Goal: Task Accomplishment & Management: Complete application form

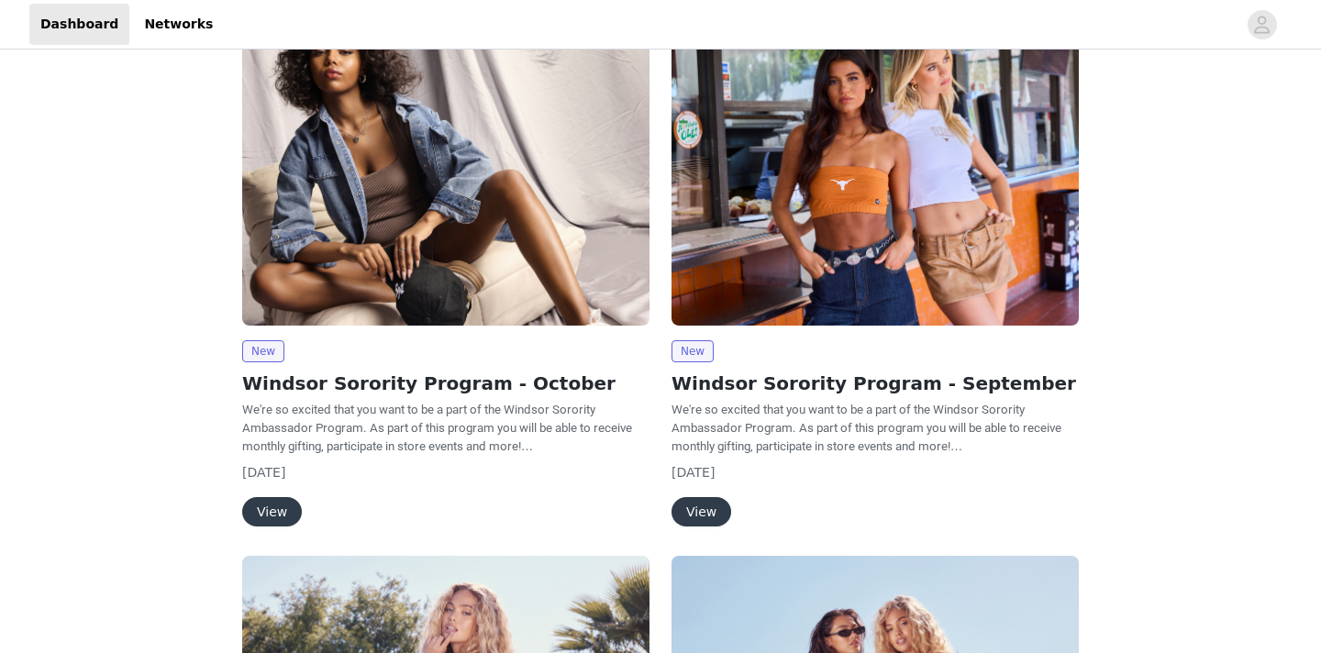
scroll to position [145, 0]
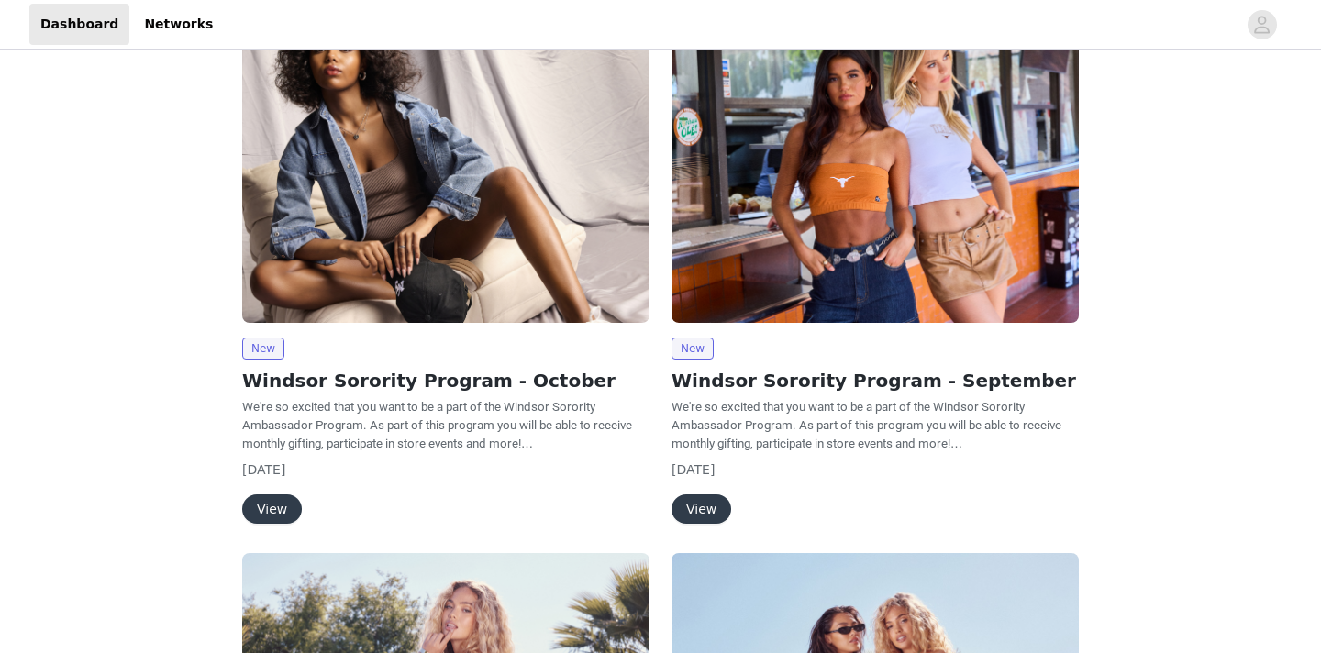
click at [274, 511] on button "View" at bounding box center [272, 508] width 60 height 29
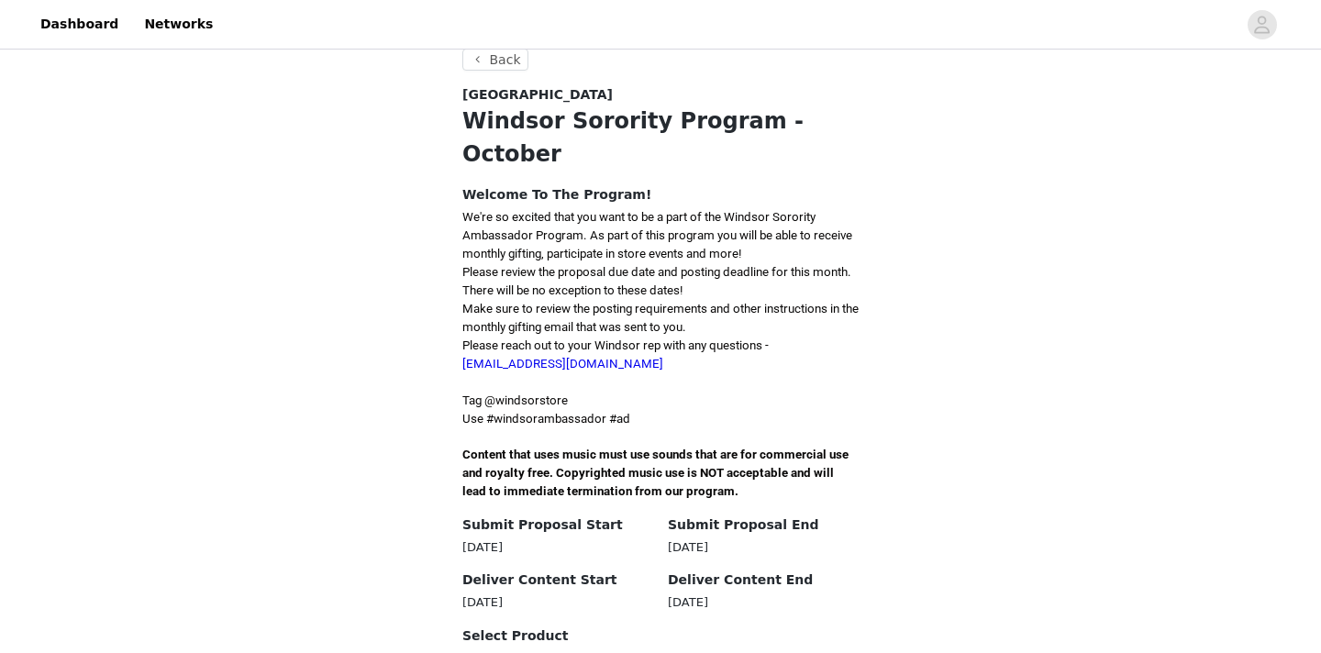
scroll to position [338, 0]
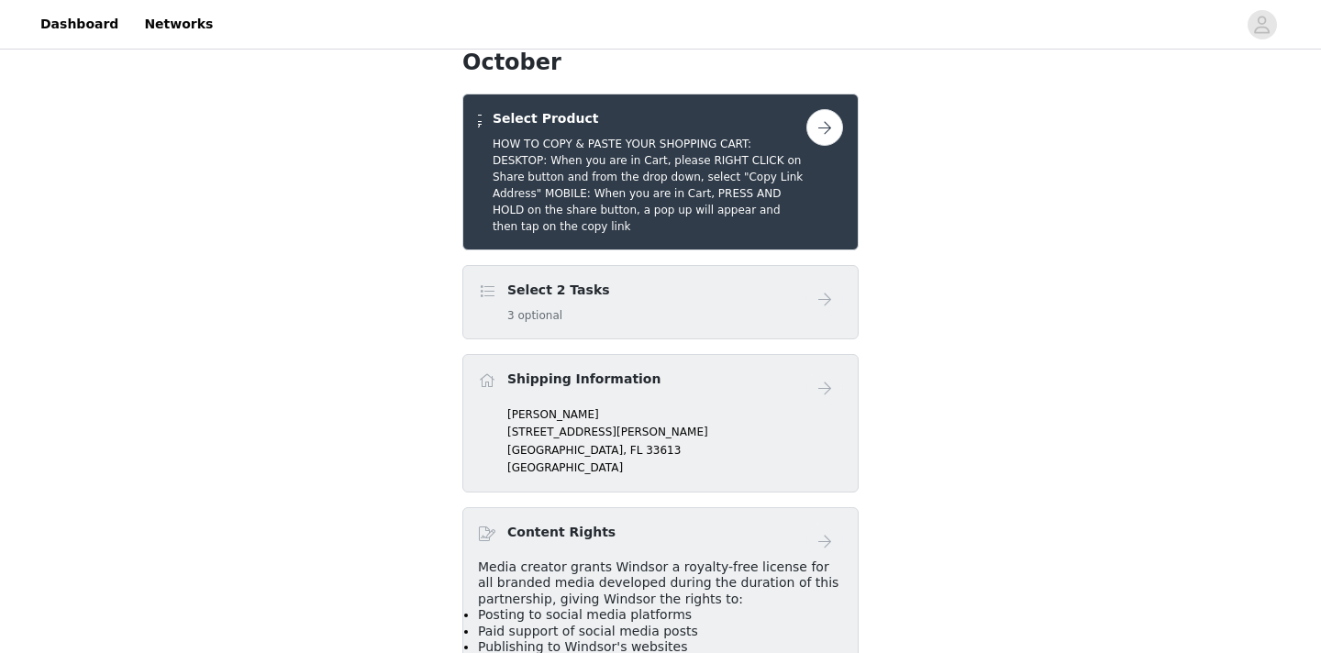
scroll to position [394, 0]
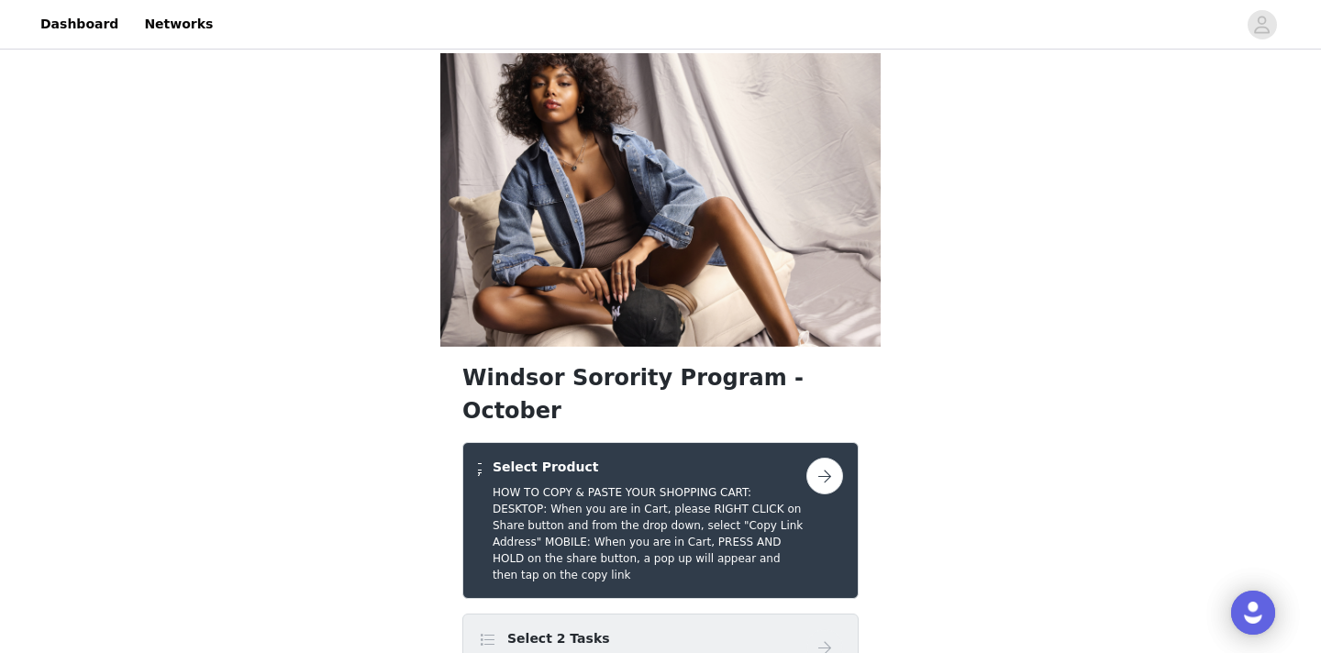
click at [774, 629] on div "Select 2 Tasks 3 optional" at bounding box center [642, 650] width 328 height 43
click at [826, 458] on button "button" at bounding box center [824, 476] width 37 height 37
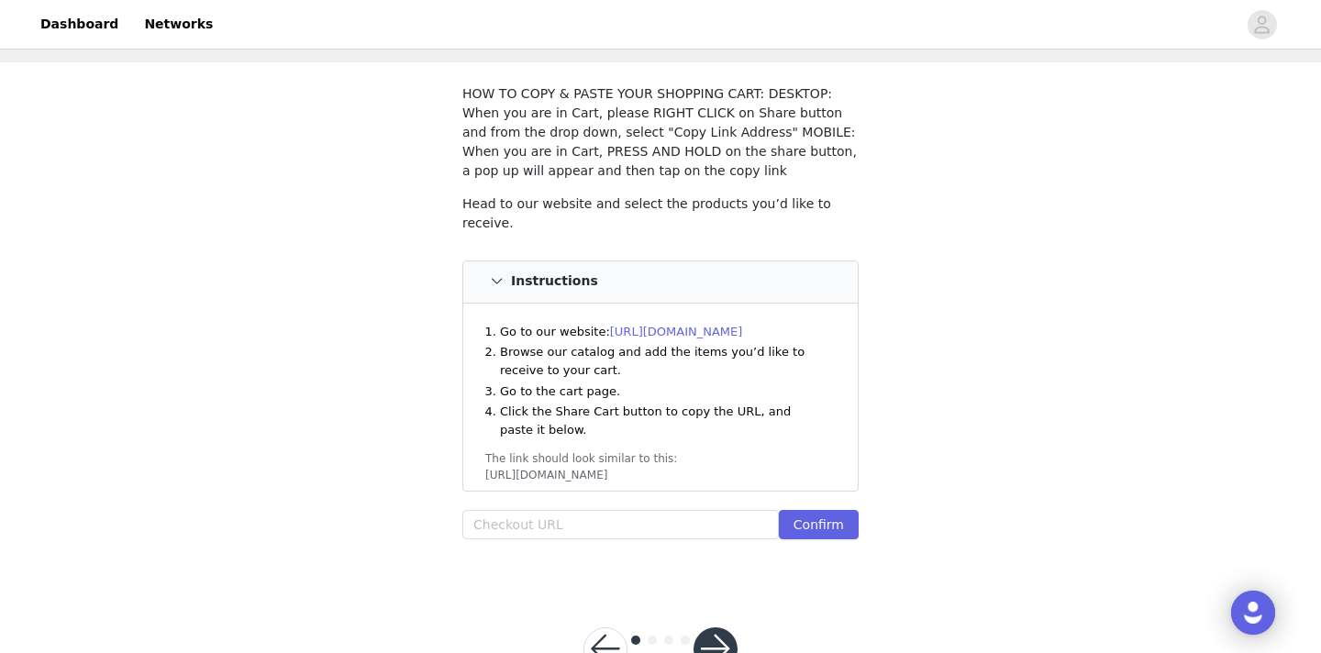
scroll to position [100, 0]
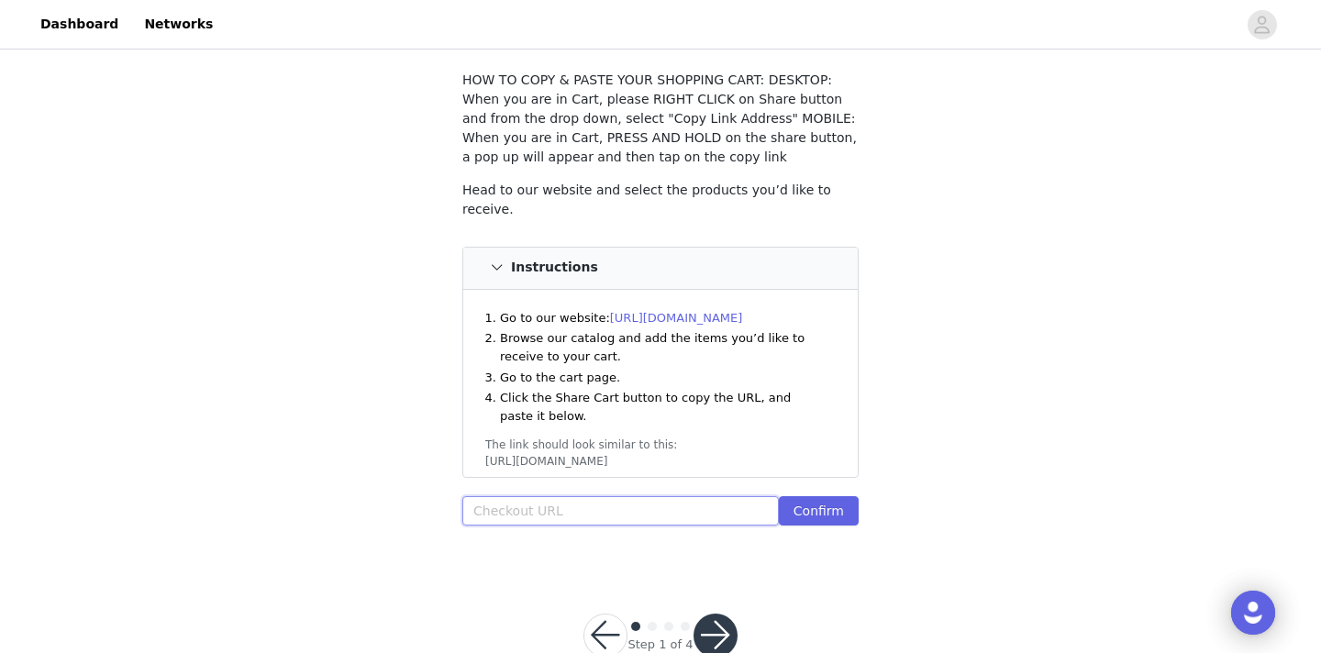
click at [548, 516] on input "text" at bounding box center [620, 510] width 316 height 29
paste input "[URL][DOMAIN_NAME]"
click at [814, 517] on button "Confirm" at bounding box center [819, 510] width 80 height 29
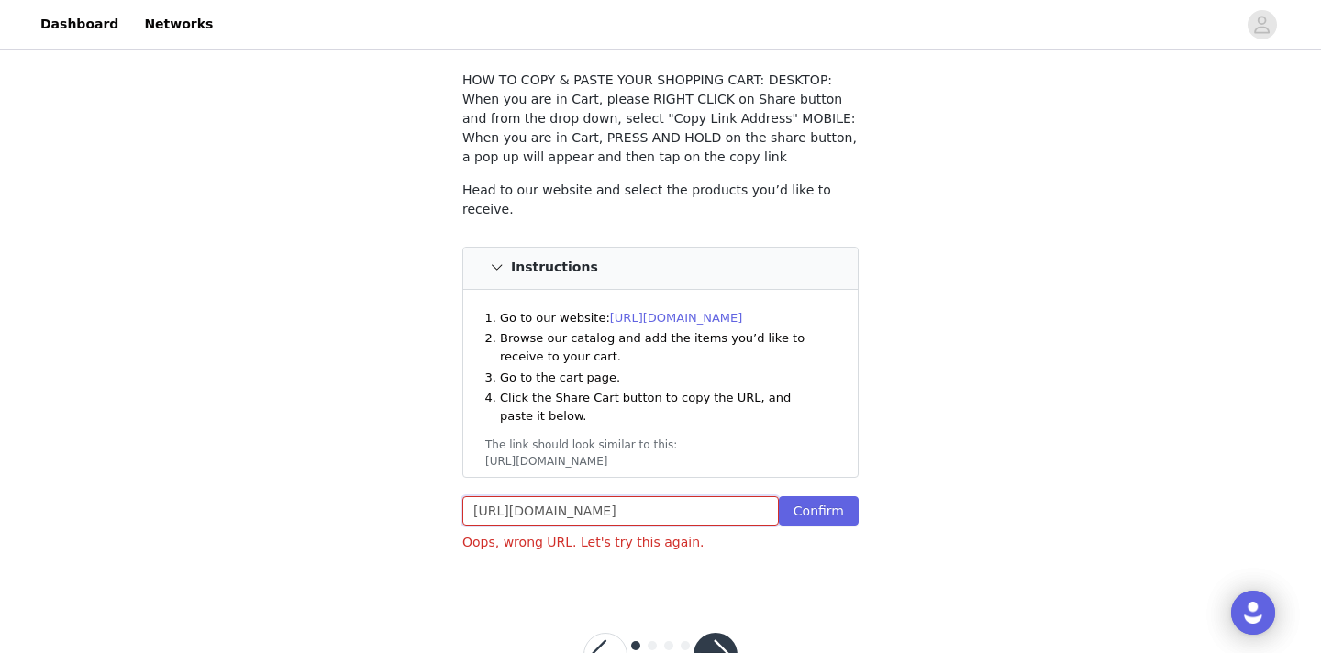
drag, startPoint x: 748, startPoint y: 508, endPoint x: 450, endPoint y: 493, distance: 298.5
click at [450, 493] on section "HOW TO COPY & PASTE YOUR SHOPPING CART: DESKTOP: When you are in Cart, please R…" at bounding box center [660, 319] width 440 height 541
type input "are%20Your-,Bag,-YOU%20SO%20NEED"
drag, startPoint x: 737, startPoint y: 514, endPoint x: 432, endPoint y: 503, distance: 305.6
click at [432, 503] on div "STEP 1 OF 4 Select Product HOW TO COPY & PASTE YOUR SHOPPING CART: DESKTOP: Whe…" at bounding box center [660, 271] width 1321 height 636
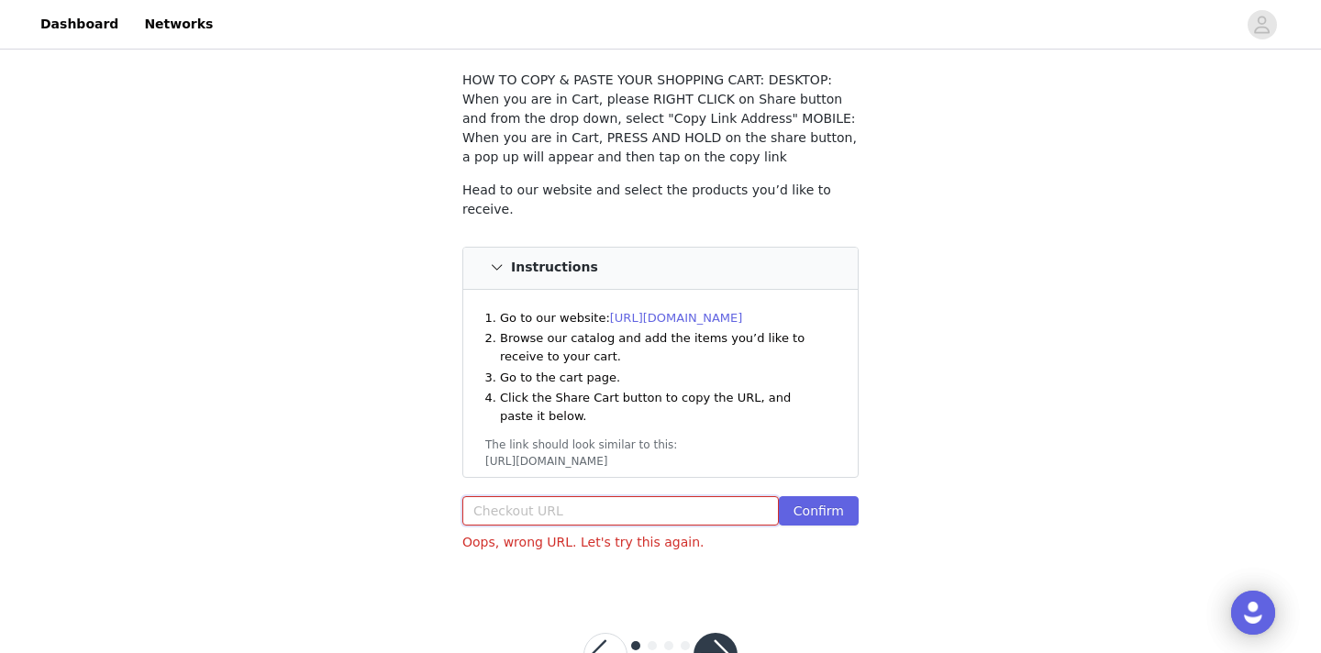
paste input "[URL][DOMAIN_NAME]"
type input "[URL][DOMAIN_NAME]"
click at [841, 510] on button "Confirm" at bounding box center [819, 510] width 80 height 29
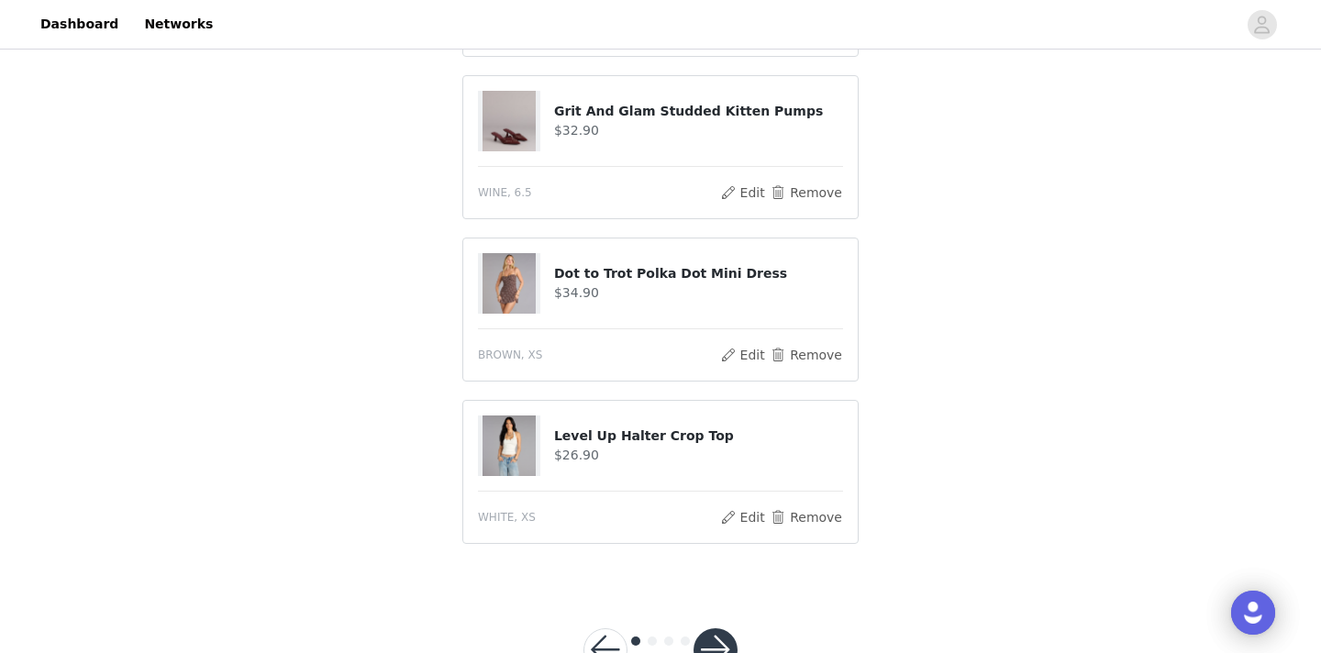
scroll to position [1268, 0]
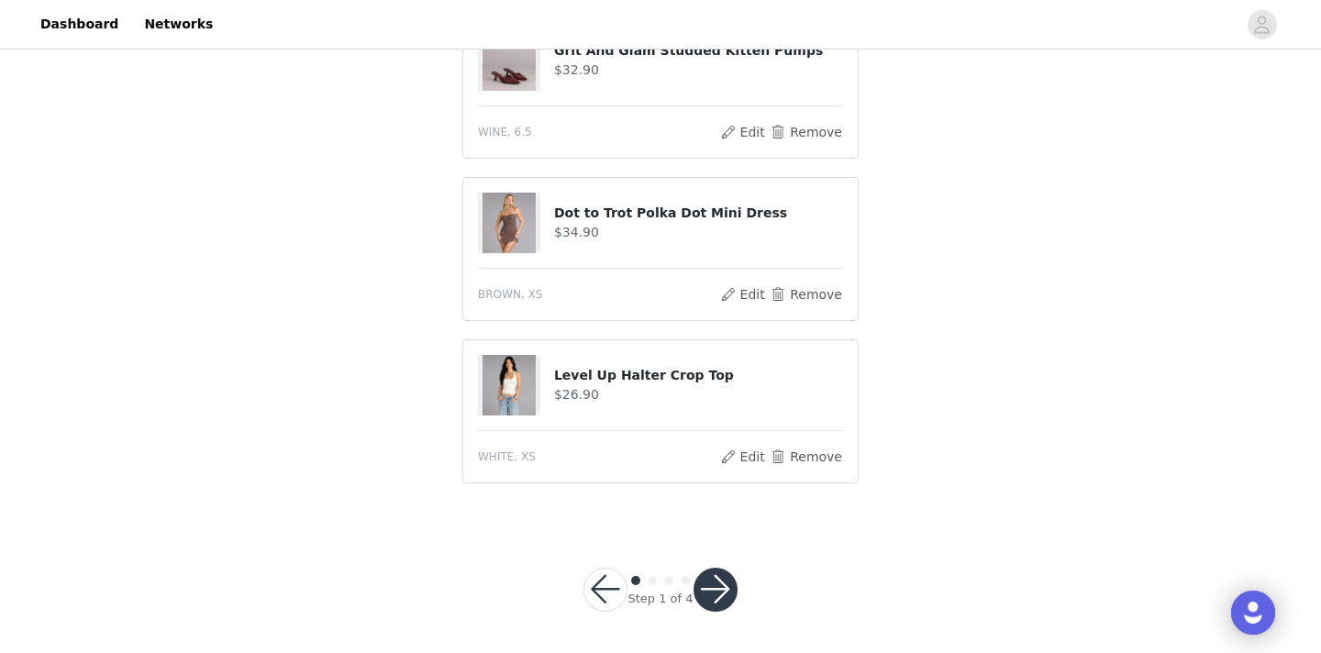
click at [726, 582] on button "button" at bounding box center [715, 590] width 44 height 44
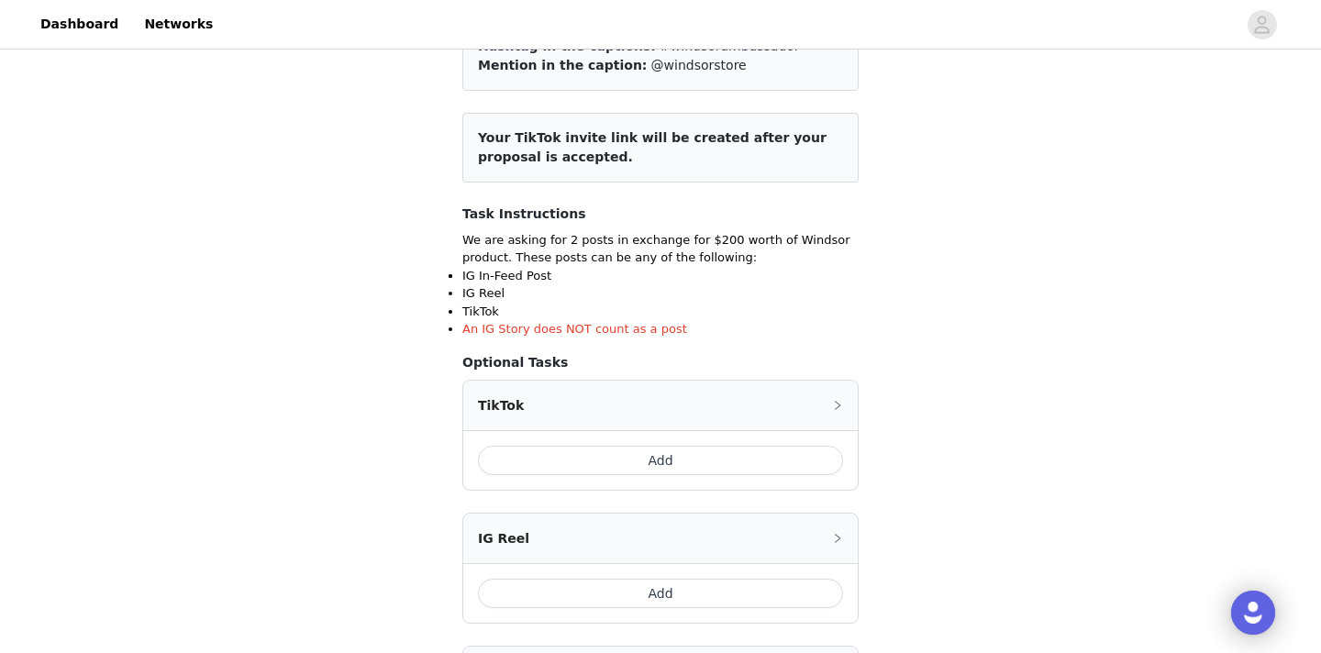
scroll to position [194, 0]
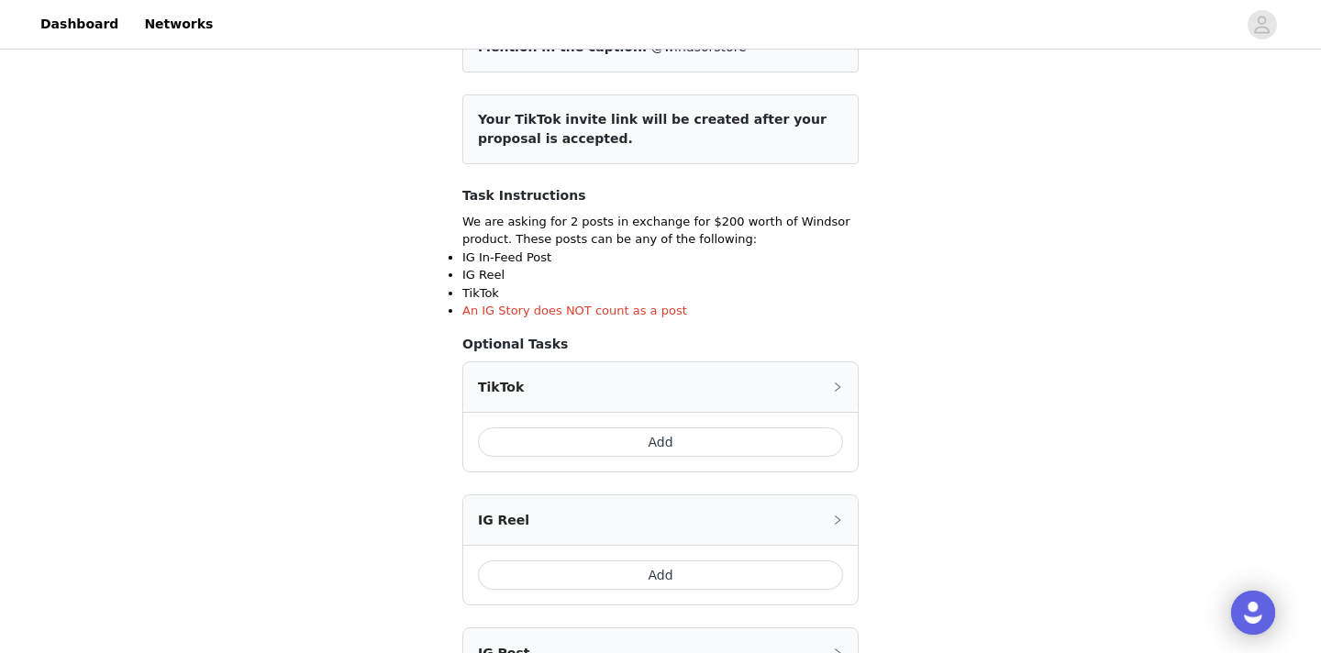
click at [723, 441] on button "Add" at bounding box center [660, 441] width 365 height 29
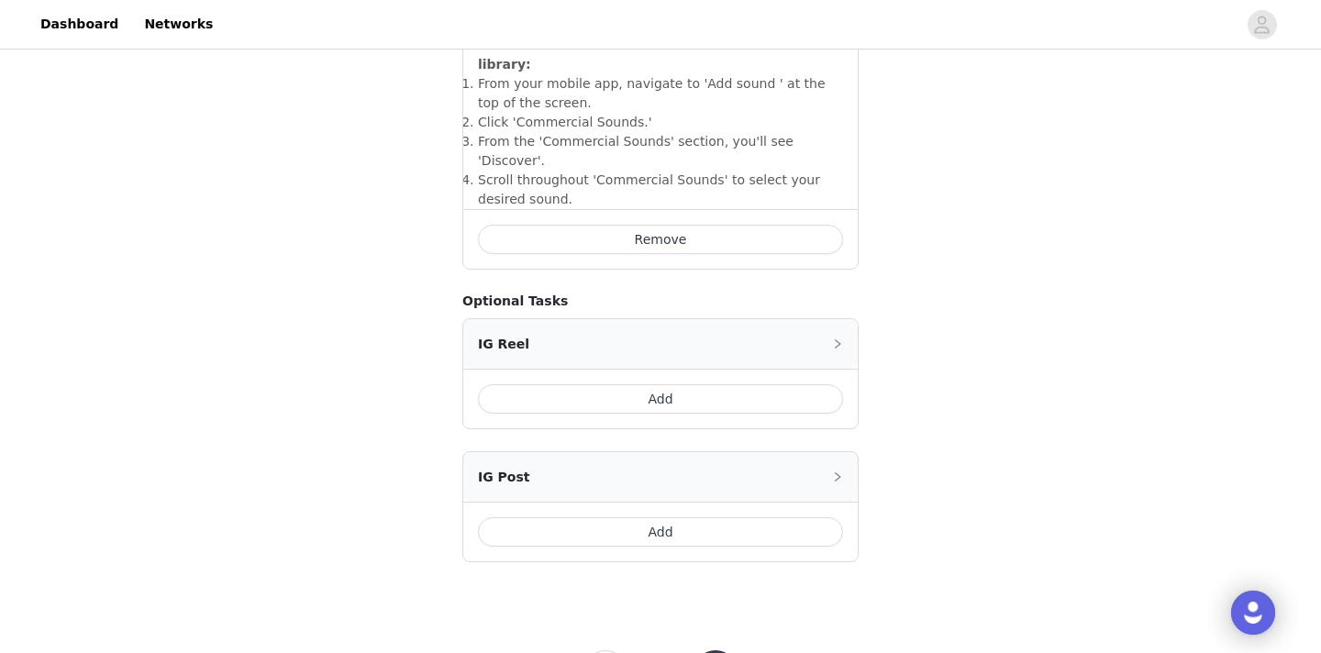
scroll to position [762, 0]
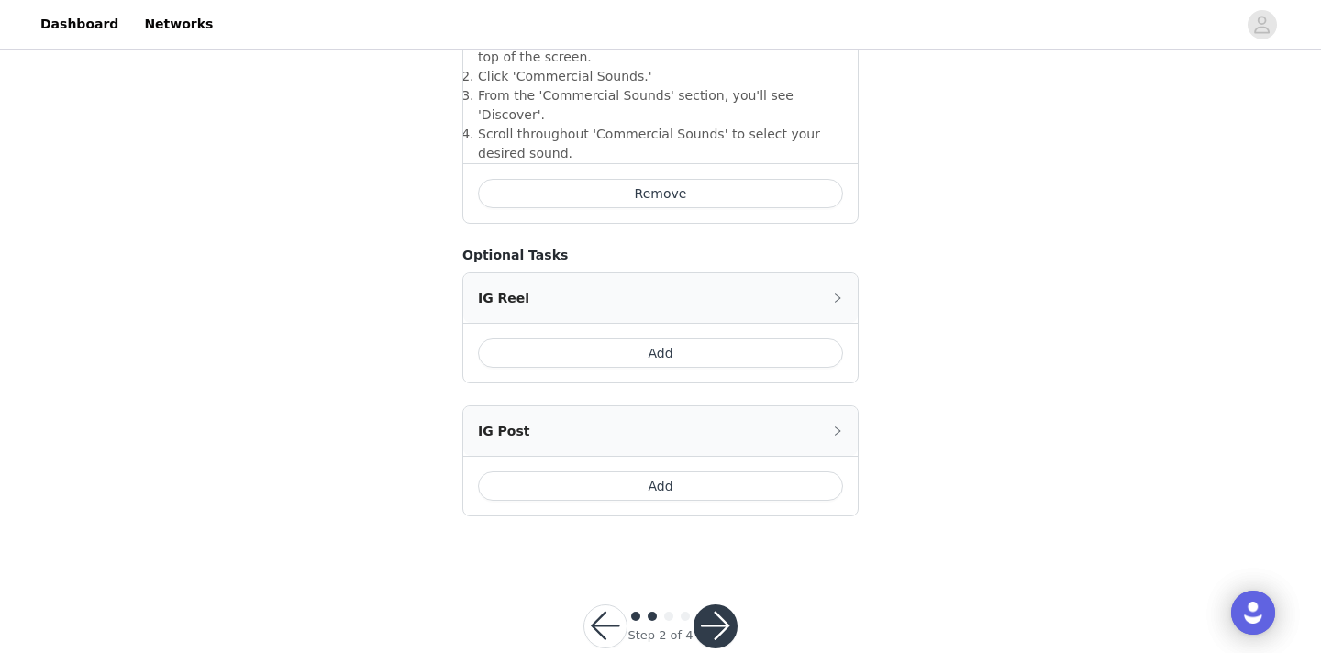
click at [694, 471] on button "Add" at bounding box center [660, 485] width 365 height 29
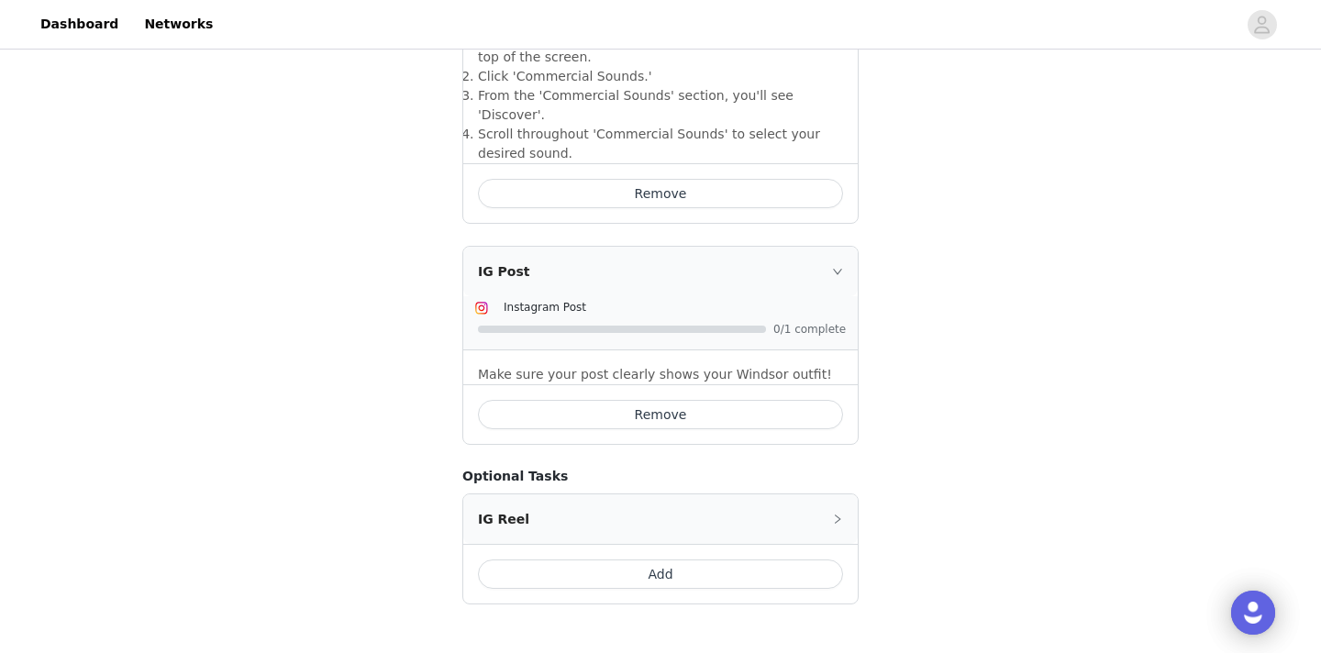
scroll to position [850, 0]
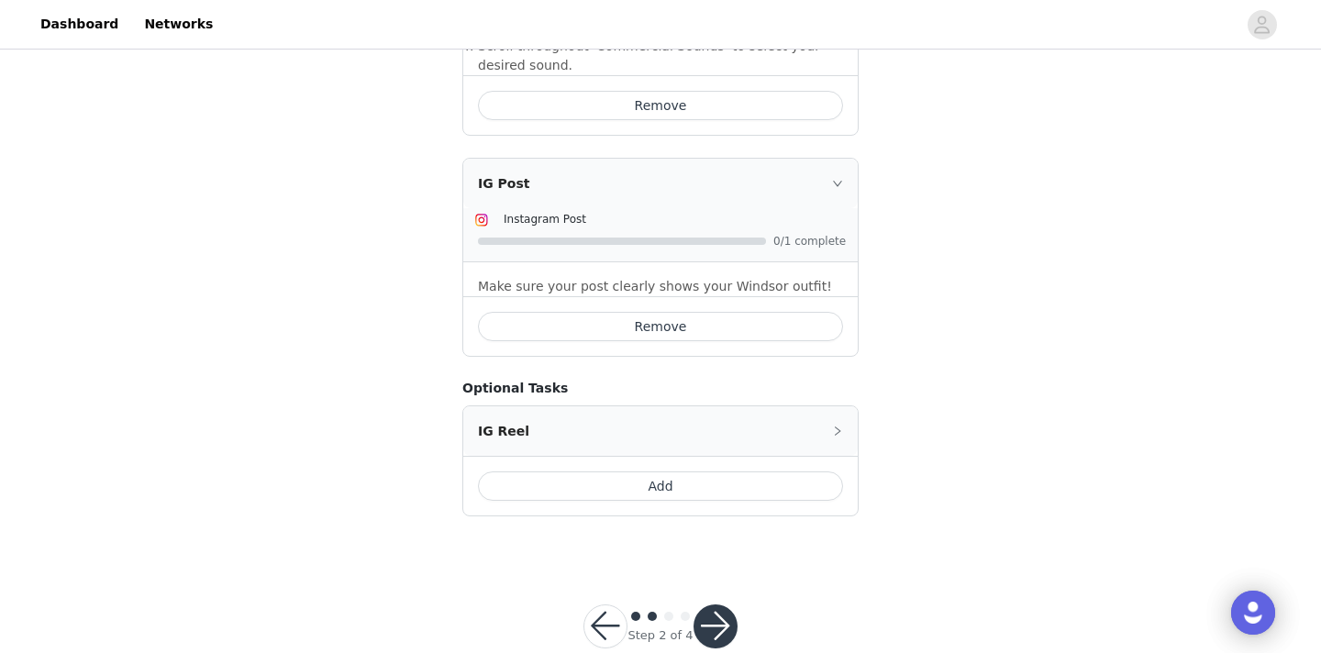
click at [725, 604] on button "button" at bounding box center [715, 626] width 44 height 44
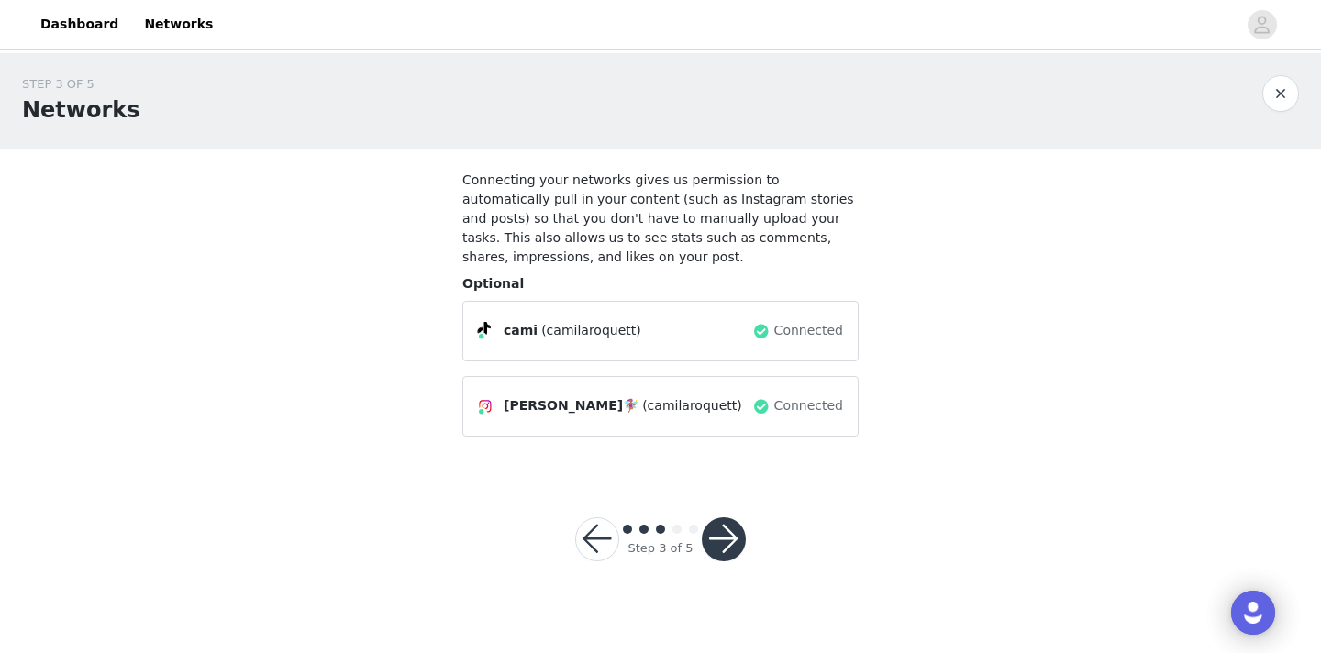
click at [726, 519] on button "button" at bounding box center [724, 539] width 44 height 44
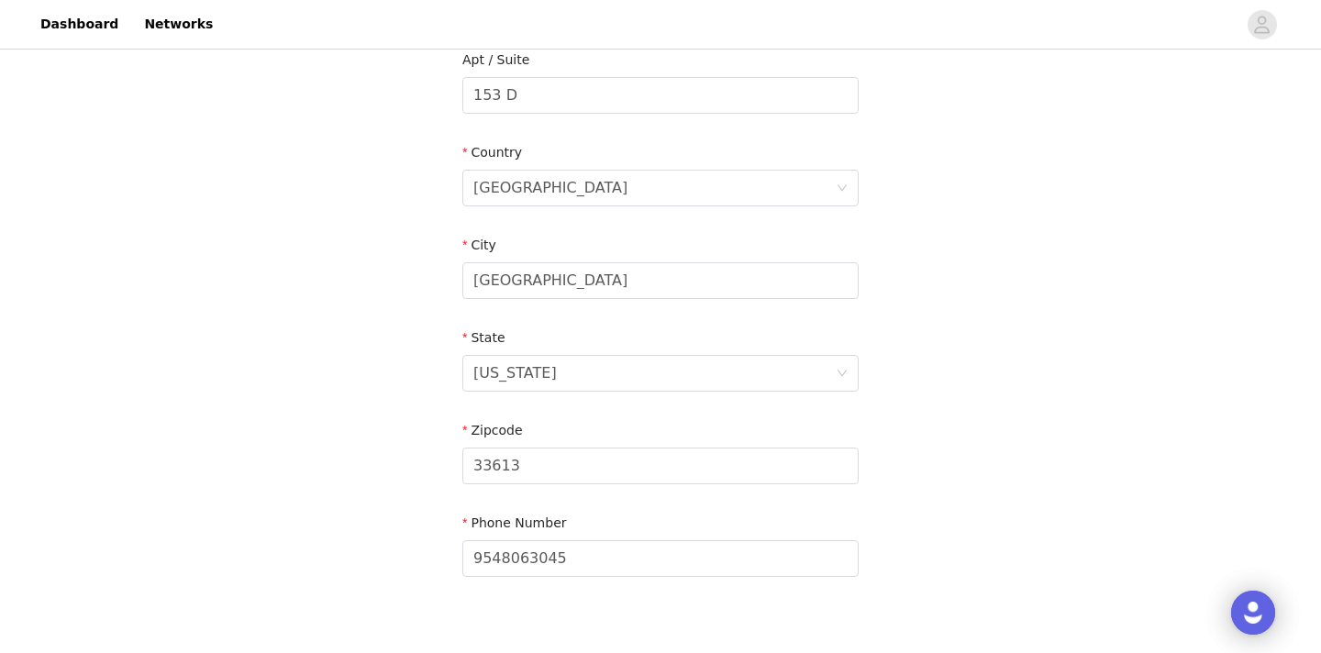
scroll to position [597, 0]
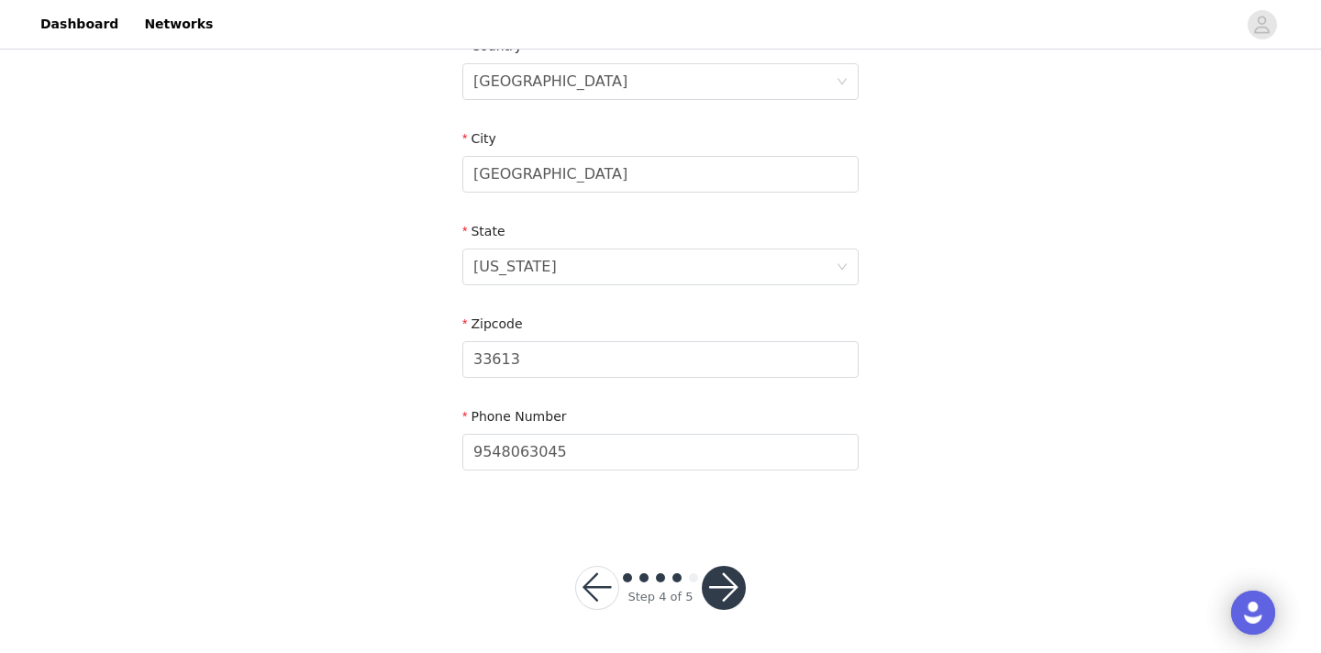
click at [709, 585] on button "button" at bounding box center [724, 588] width 44 height 44
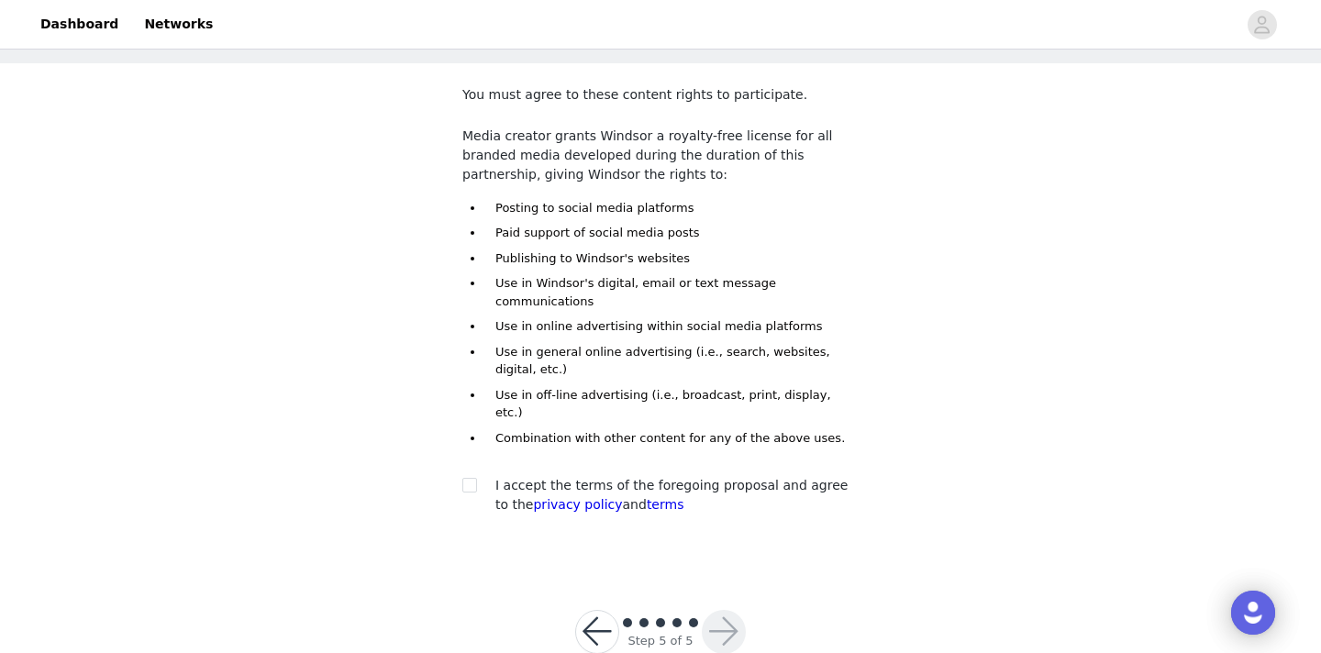
scroll to position [94, 0]
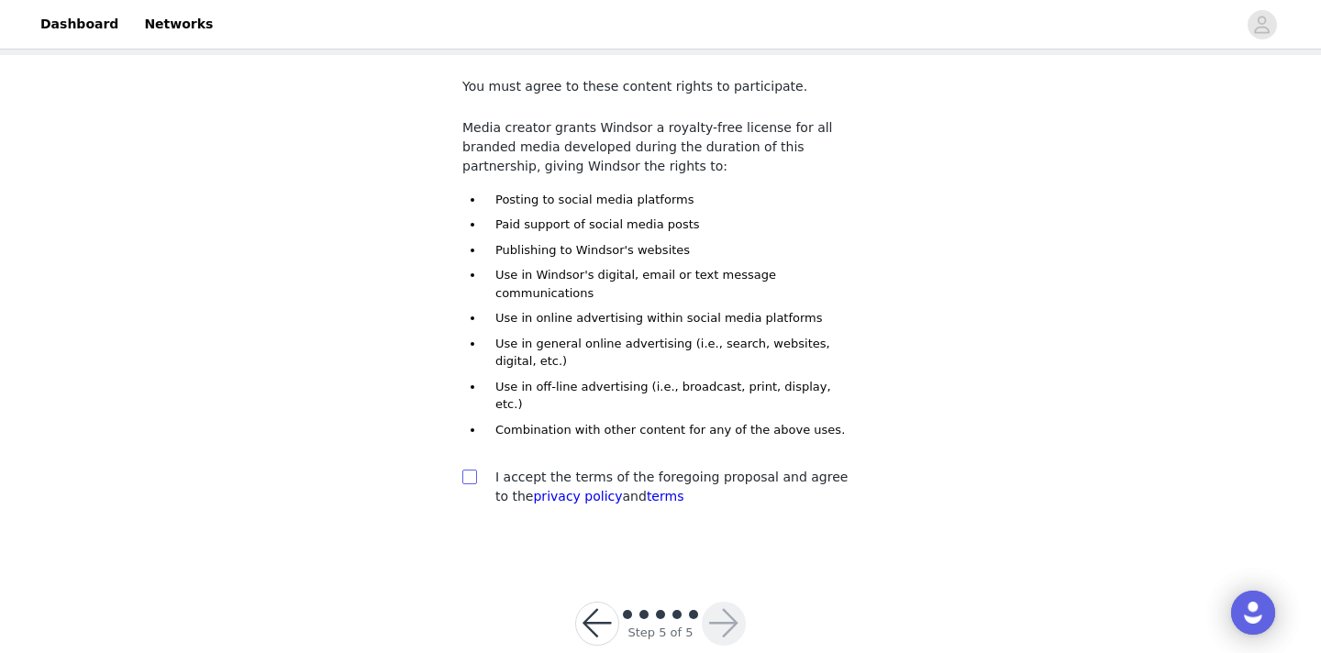
click at [471, 470] on input "checkbox" at bounding box center [468, 476] width 13 height 13
checkbox input "true"
click at [729, 602] on button "button" at bounding box center [724, 624] width 44 height 44
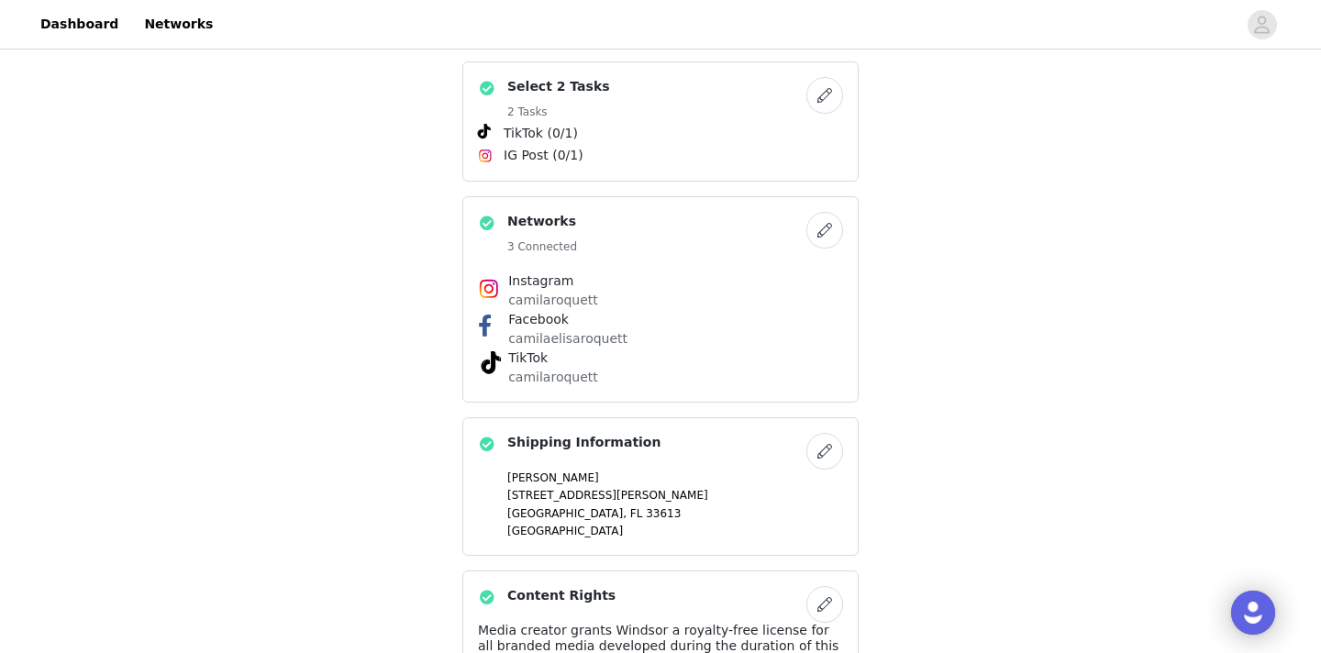
scroll to position [1094, 0]
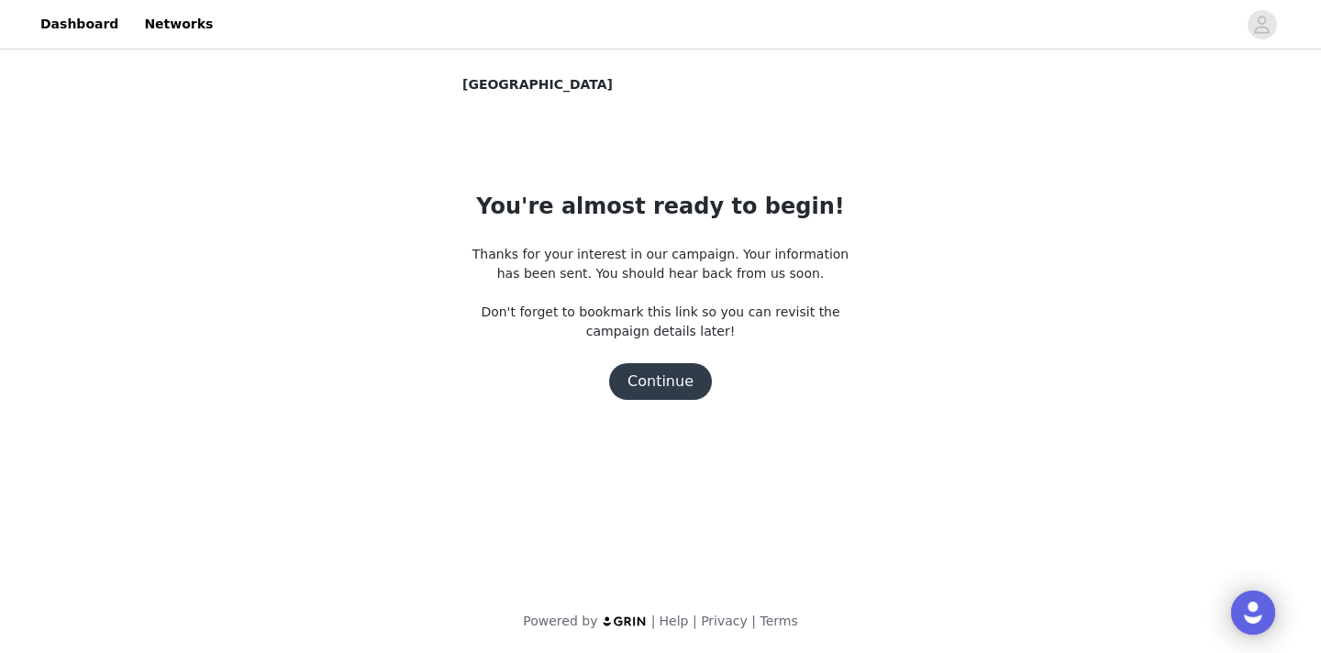
scroll to position [0, 0]
click at [674, 370] on button "Continue" at bounding box center [660, 381] width 103 height 37
